Goal: Task Accomplishment & Management: Use online tool/utility

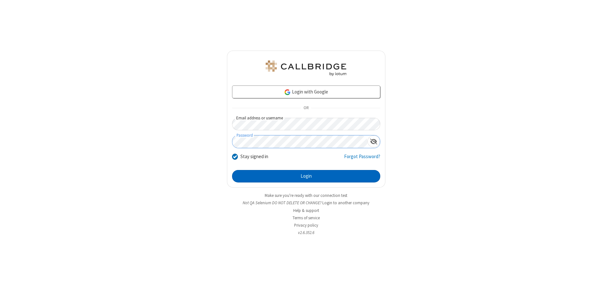
click at [306, 176] on button "Login" at bounding box center [306, 176] width 148 height 13
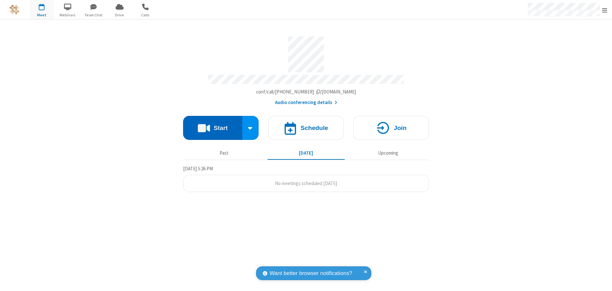
click at [213, 126] on button "Start" at bounding box center [212, 128] width 59 height 24
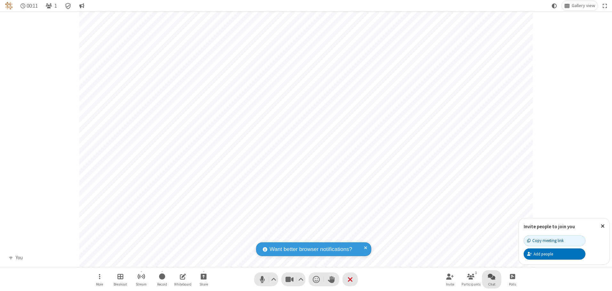
click at [492, 276] on span "Open chat" at bounding box center [492, 277] width 8 height 8
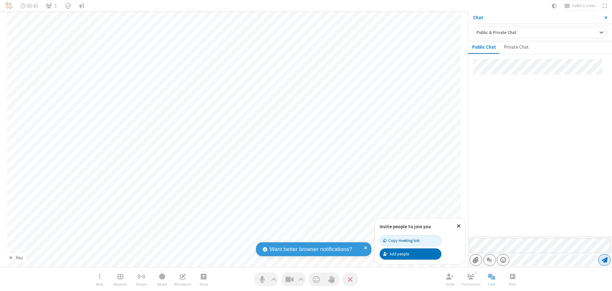
click at [605, 260] on span "Send message" at bounding box center [605, 260] width 6 height 6
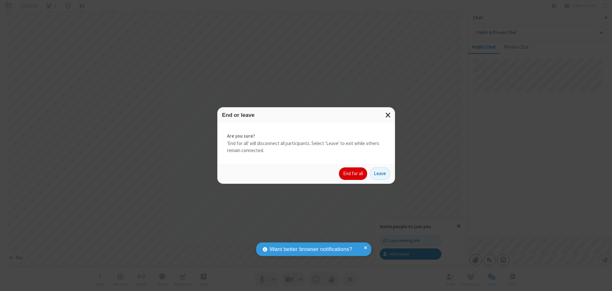
click at [354, 174] on button "End for all" at bounding box center [353, 173] width 28 height 13
